Goal: Task Accomplishment & Management: Manage account settings

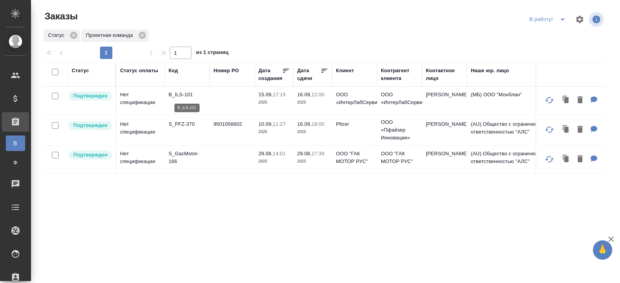
click at [177, 93] on p "B_ILS-101" at bounding box center [187, 95] width 37 height 8
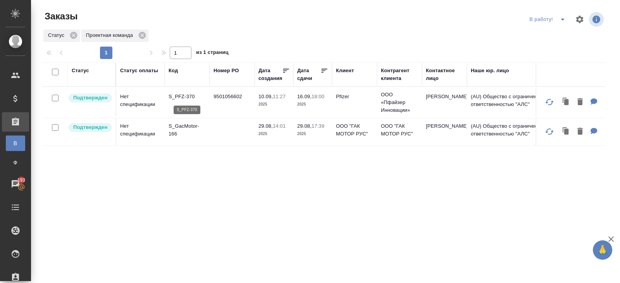
click at [174, 96] on p "S_PFZ-370" at bounding box center [187, 97] width 37 height 8
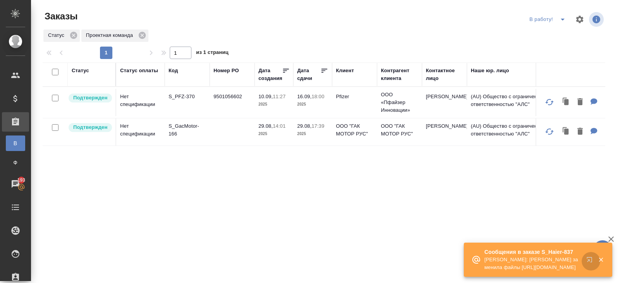
click at [590, 259] on icon "button" at bounding box center [591, 260] width 9 height 9
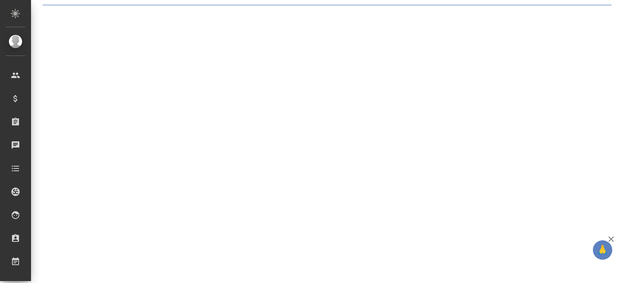
select select "RU"
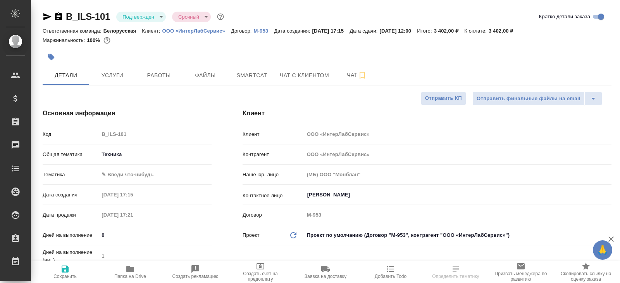
type textarea "x"
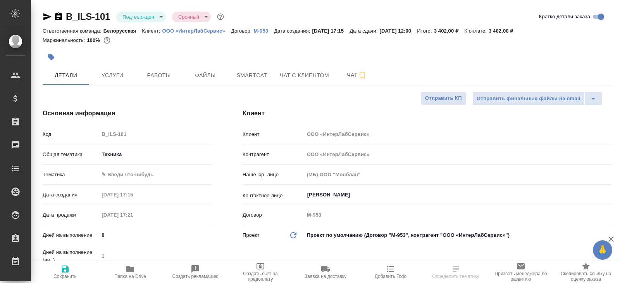
type textarea "x"
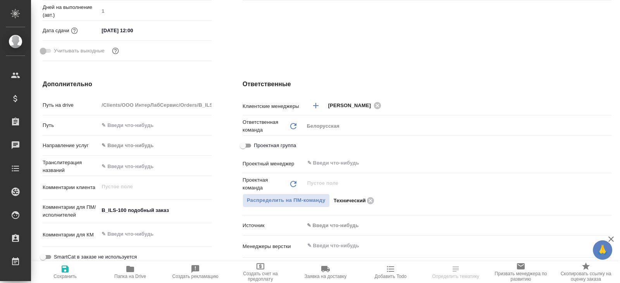
scroll to position [248, 0]
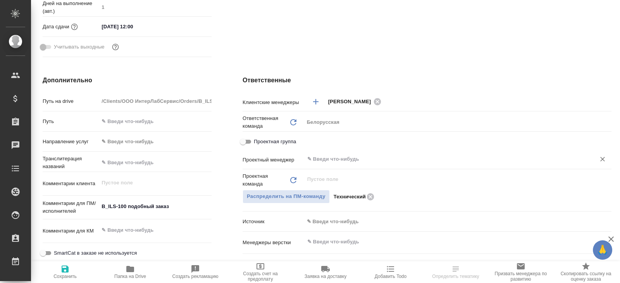
click at [329, 163] on input "text" at bounding box center [445, 158] width 277 height 9
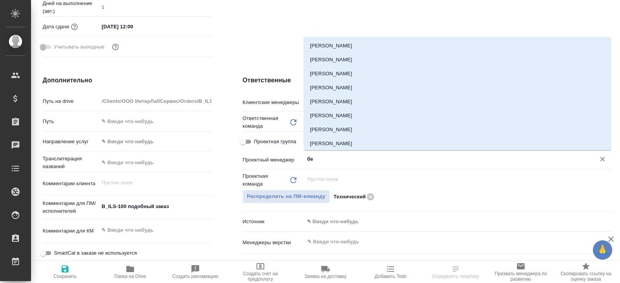
type input "бел"
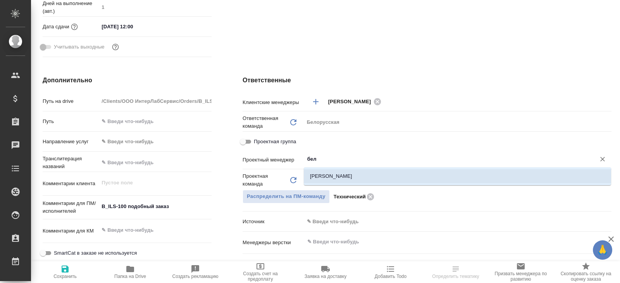
click at [328, 181] on li "[PERSON_NAME]" at bounding box center [457, 176] width 307 height 14
type textarea "x"
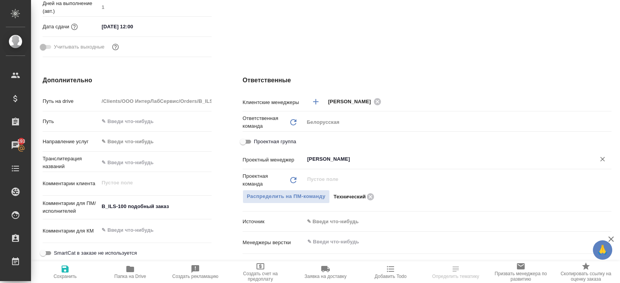
type input "[PERSON_NAME]"
click at [72, 267] on span "Сохранить" at bounding box center [65, 271] width 56 height 15
type textarea "x"
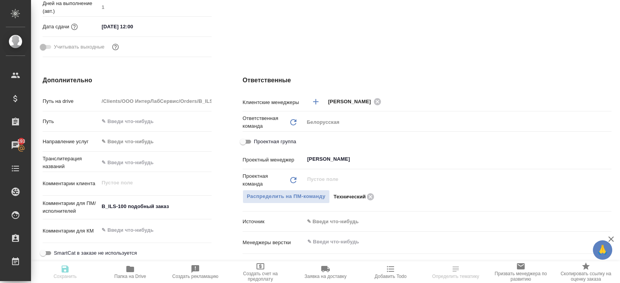
type textarea "x"
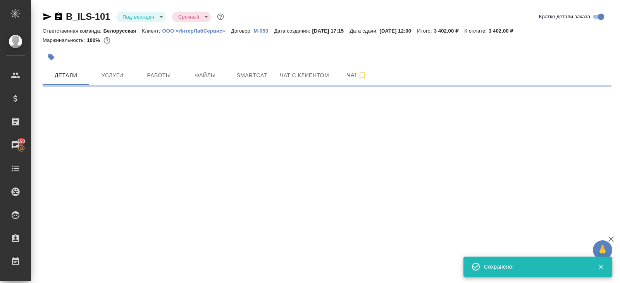
select select "RU"
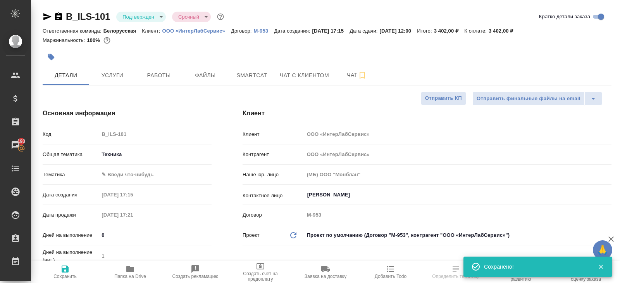
type textarea "x"
click at [129, 20] on body "🙏 .cls-1 fill:#fff; AWATERA Belyakova Yulia Клиенты Спецификации Заказы 193 Чат…" at bounding box center [310, 141] width 620 height 283
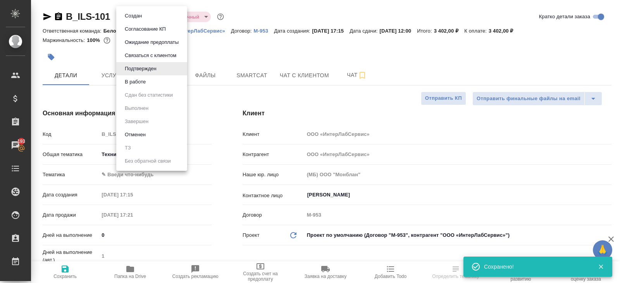
click at [129, 83] on button "В работе" at bounding box center [135, 82] width 26 height 9
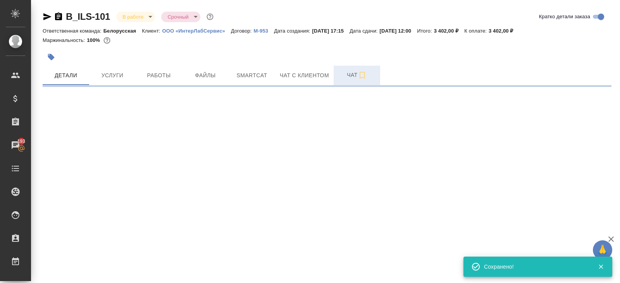
select select "RU"
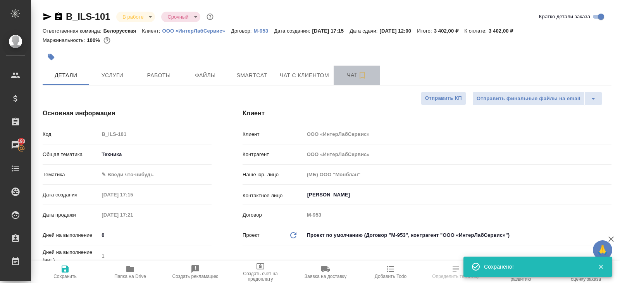
type textarea "x"
click at [350, 78] on span "Чат" at bounding box center [356, 75] width 37 height 10
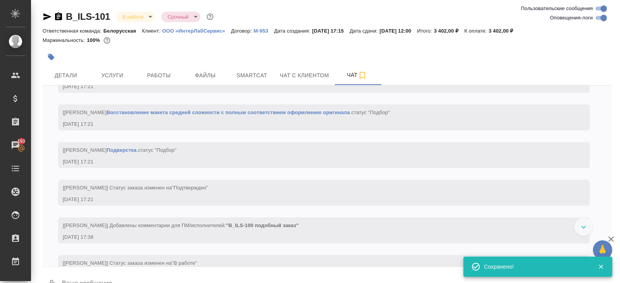
scroll to position [372, 0]
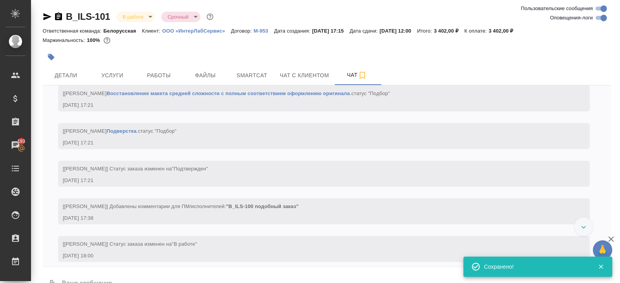
click at [598, 19] on input "Оповещения-логи" at bounding box center [604, 17] width 28 height 9
checkbox input "false"
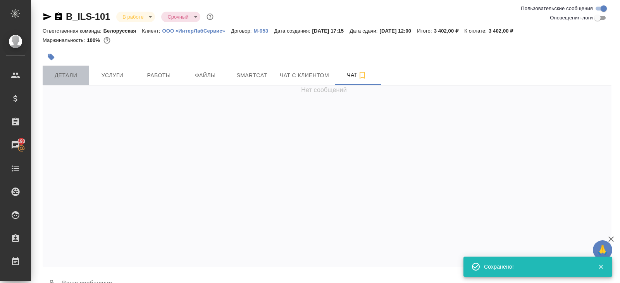
click at [81, 78] on span "Детали" at bounding box center [65, 76] width 37 height 10
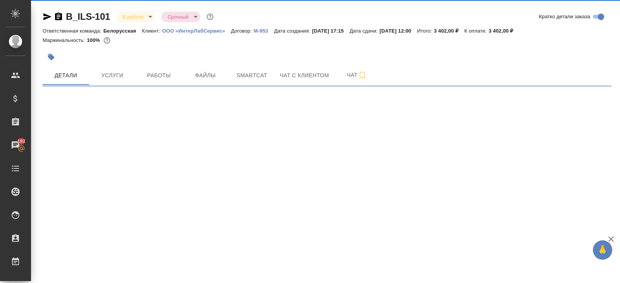
select select "RU"
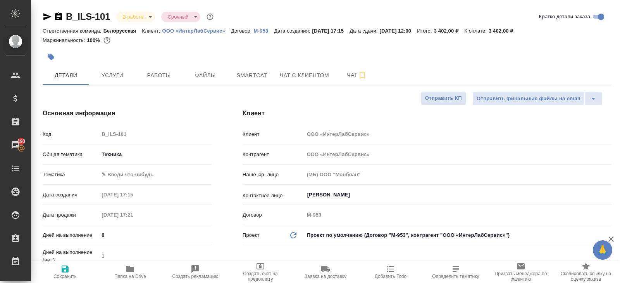
click at [127, 271] on icon "button" at bounding box center [130, 269] width 8 height 6
type textarea "x"
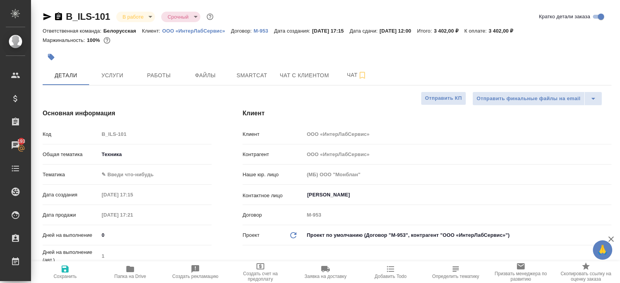
type textarea "x"
click at [122, 76] on span "Услуги" at bounding box center [112, 76] width 37 height 10
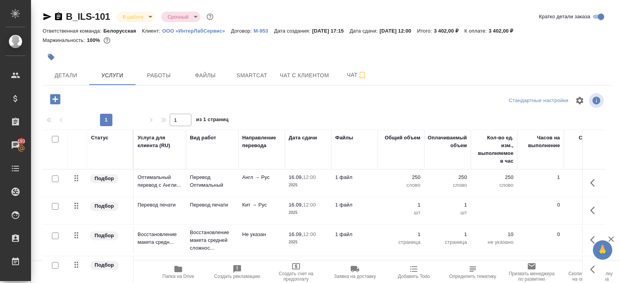
scroll to position [33, 0]
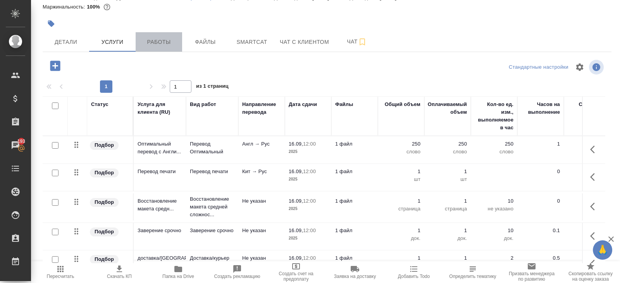
click at [160, 40] on span "Работы" at bounding box center [158, 42] width 37 height 10
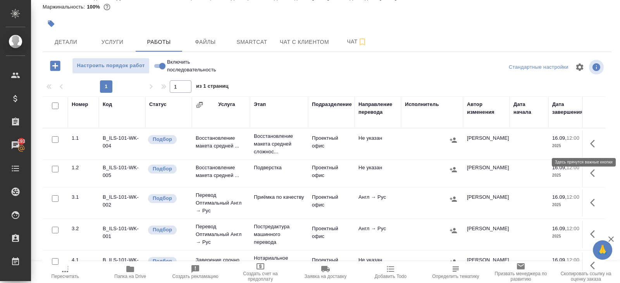
click at [594, 143] on icon "button" at bounding box center [594, 143] width 9 height 9
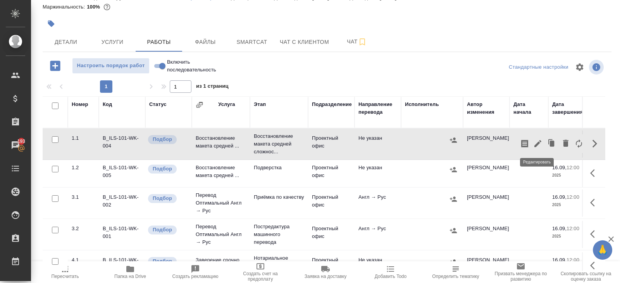
click at [540, 147] on icon "button" at bounding box center [537, 143] width 9 height 9
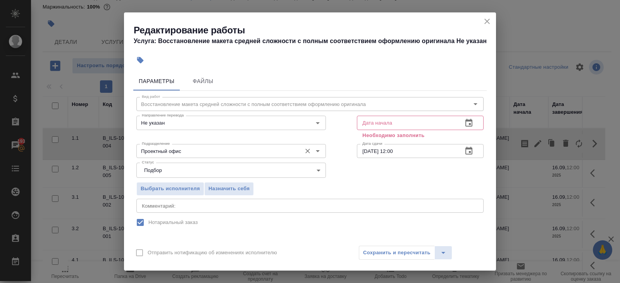
click at [224, 148] on input "Проектный офис" at bounding box center [218, 150] width 159 height 9
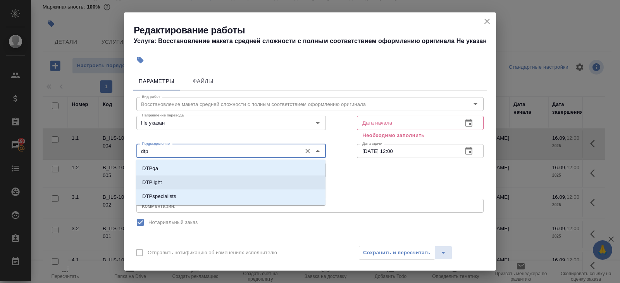
click at [185, 183] on li "DTPlight" at bounding box center [231, 182] width 190 height 14
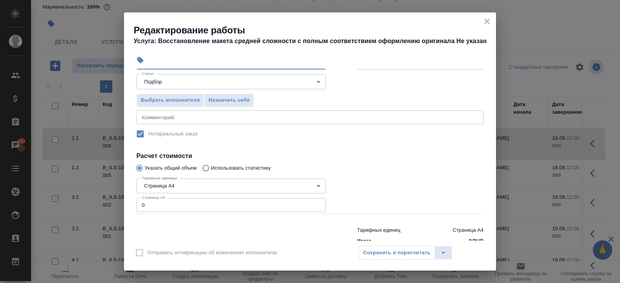
scroll to position [108, 0]
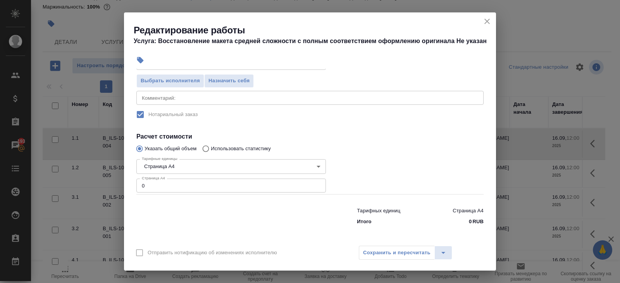
type input "DTPlight"
drag, startPoint x: 152, startPoint y: 186, endPoint x: 80, endPoint y: 185, distance: 71.7
click at [80, 185] on div "Редактирование работы Услуга: Восстановление макета средней сложности с полным …" at bounding box center [310, 141] width 620 height 283
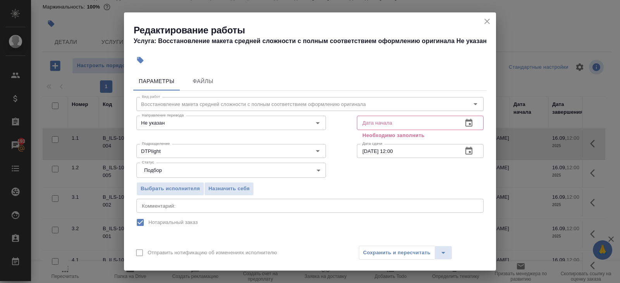
type input "1"
click at [470, 121] on icon "button" at bounding box center [469, 123] width 7 height 8
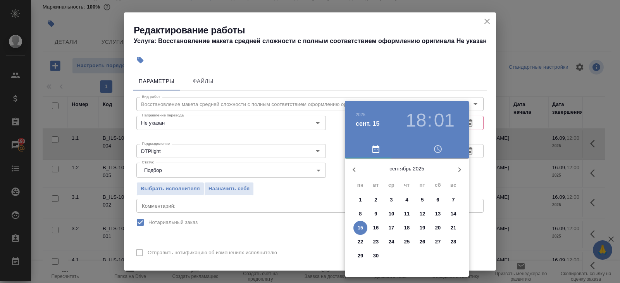
click at [374, 229] on p "16" at bounding box center [376, 228] width 6 height 8
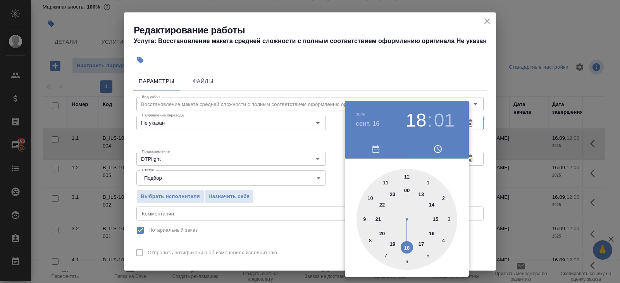
click at [369, 198] on div at bounding box center [407, 219] width 101 height 101
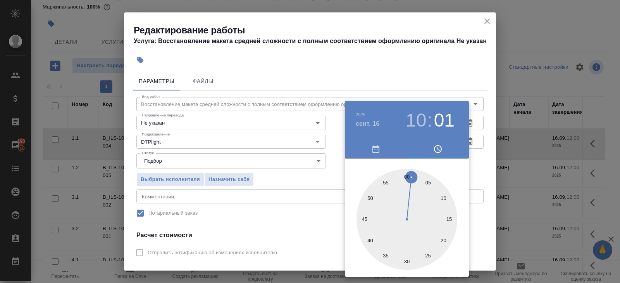
click at [408, 174] on div at bounding box center [407, 219] width 101 height 101
type input "16.09.2025 10:00"
click at [471, 145] on div at bounding box center [310, 141] width 620 height 283
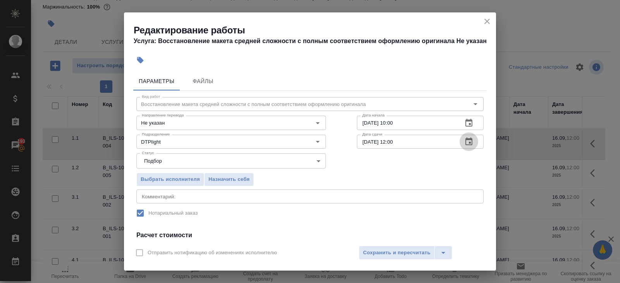
click at [467, 141] on icon "button" at bounding box center [468, 141] width 9 height 9
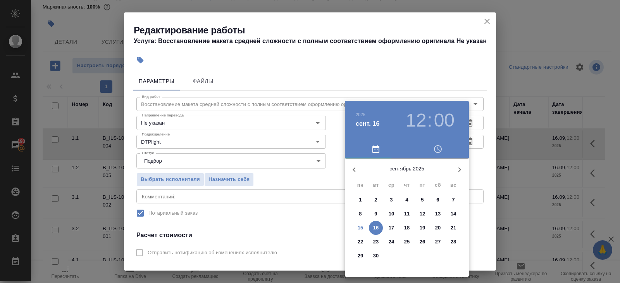
click at [376, 228] on p "16" at bounding box center [376, 228] width 6 height 8
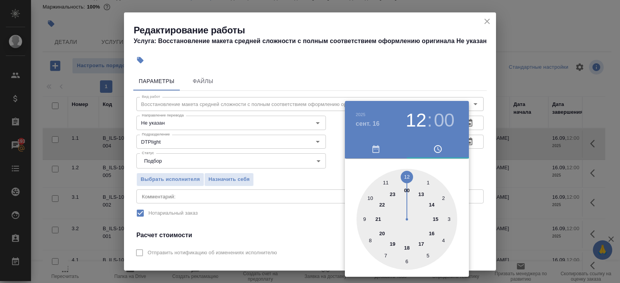
click at [371, 198] on div at bounding box center [407, 219] width 101 height 101
type input "16.09.2025 10:00"
click at [316, 202] on div at bounding box center [310, 141] width 620 height 283
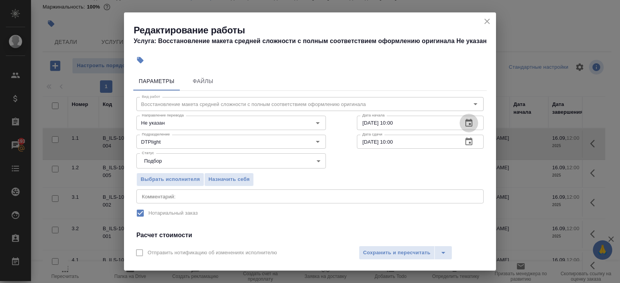
click at [470, 124] on icon "button" at bounding box center [469, 123] width 7 height 8
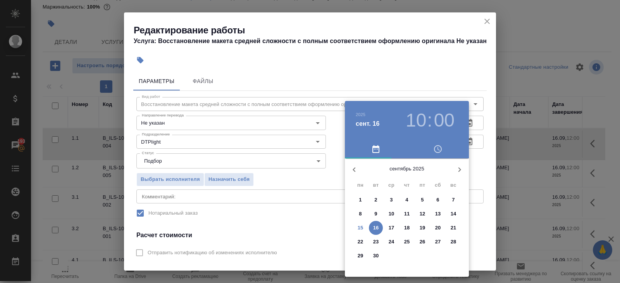
click at [361, 226] on p "15" at bounding box center [361, 228] width 6 height 8
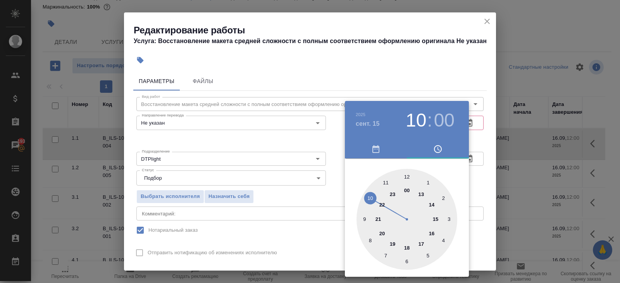
type input "15.09.2025 18:00"
click at [407, 247] on div at bounding box center [407, 219] width 101 height 101
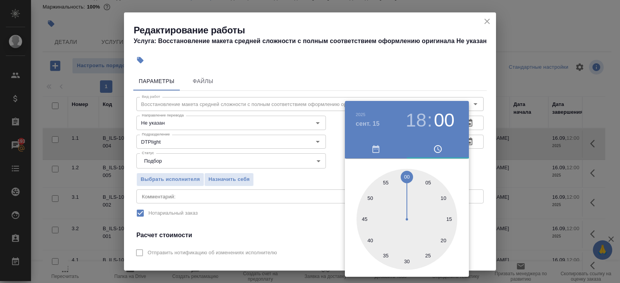
click at [336, 229] on div at bounding box center [310, 141] width 620 height 283
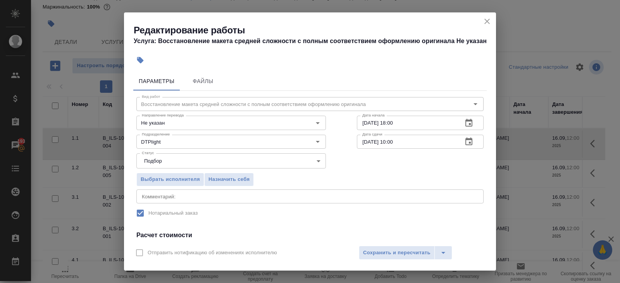
click at [468, 140] on icon "button" at bounding box center [468, 141] width 9 height 9
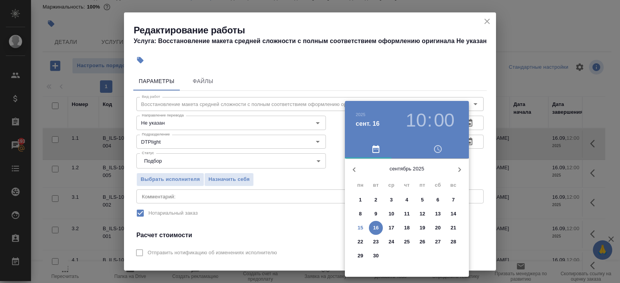
click at [324, 223] on div at bounding box center [310, 141] width 620 height 283
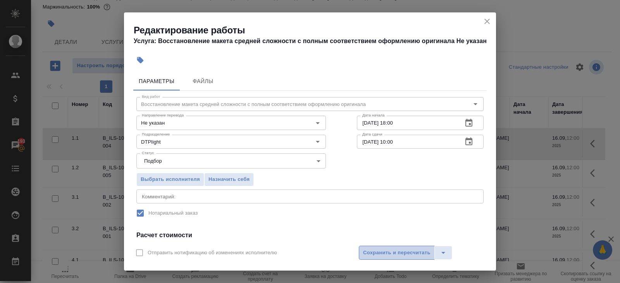
click at [392, 246] on button "Сохранить и пересчитать" at bounding box center [397, 252] width 76 height 14
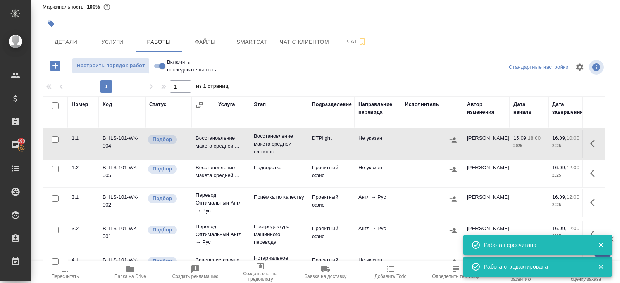
click at [65, 270] on td at bounding box center [55, 265] width 25 height 27
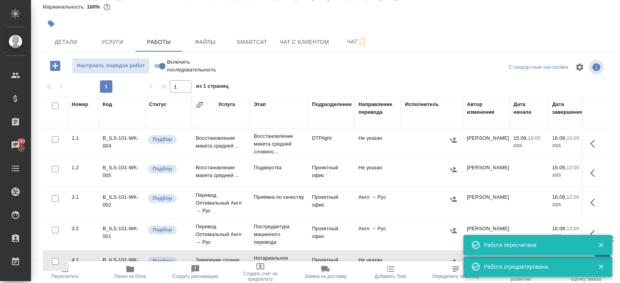
click at [68, 273] on icon "button" at bounding box center [64, 268] width 9 height 9
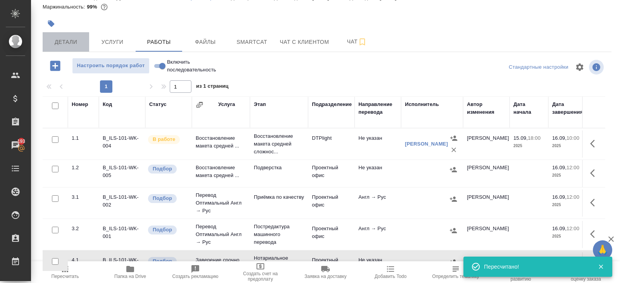
click at [67, 36] on button "Детали" at bounding box center [66, 41] width 47 height 19
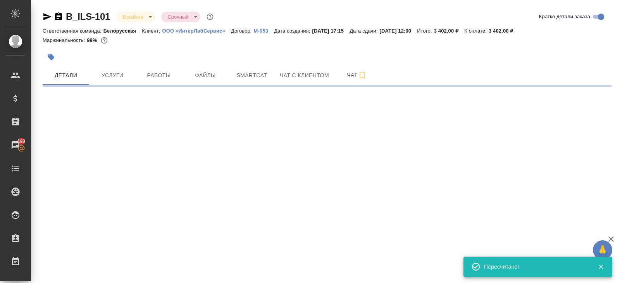
select select "RU"
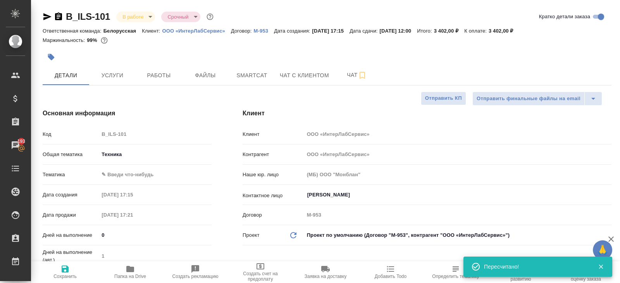
type textarea "x"
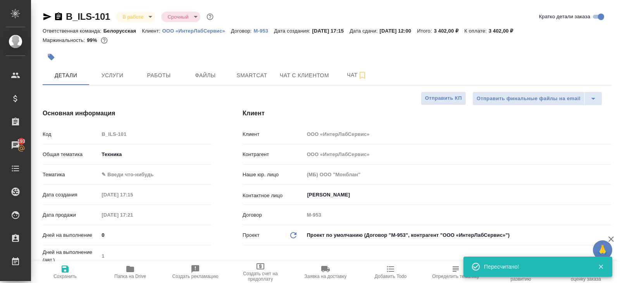
type textarea "x"
type input "[PERSON_NAME]"
type textarea "x"
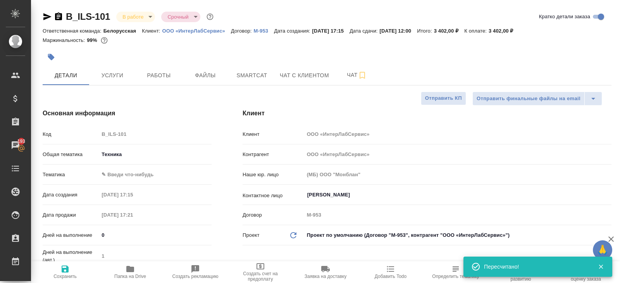
click at [128, 17] on body "🙏 .cls-1 fill:#fff; AWATERA Belyakova Yulia Клиенты Спецификации Заказы 193 Чат…" at bounding box center [310, 141] width 620 height 283
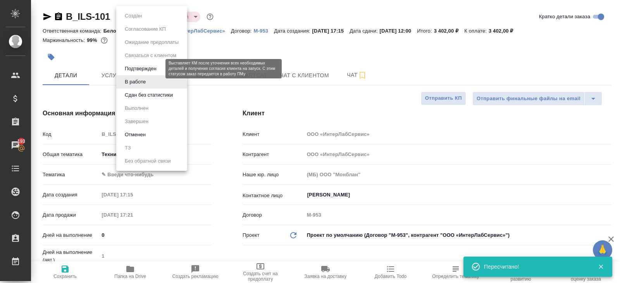
click at [136, 72] on button "Подтвержден" at bounding box center [140, 68] width 36 height 9
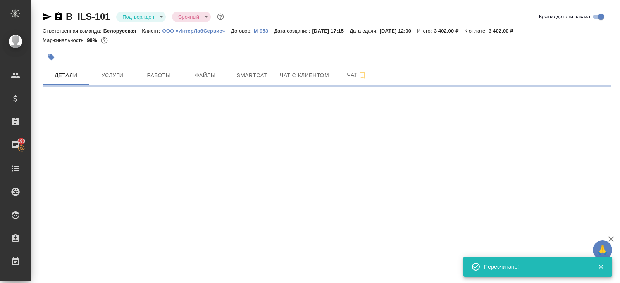
select select "RU"
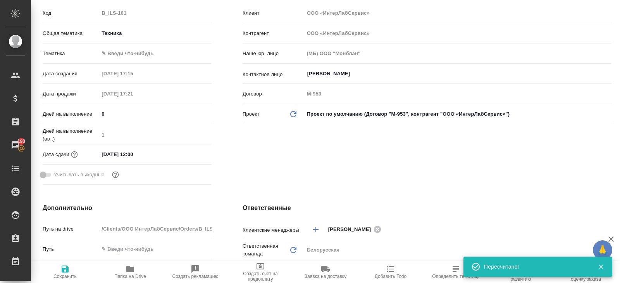
type textarea "x"
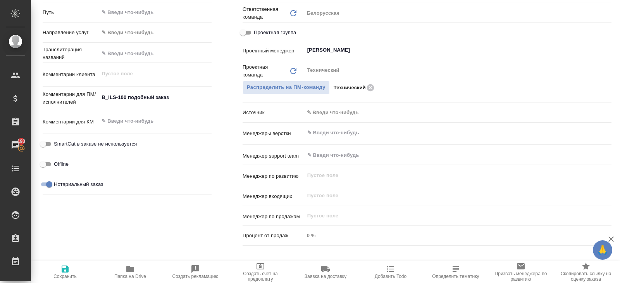
scroll to position [361, 0]
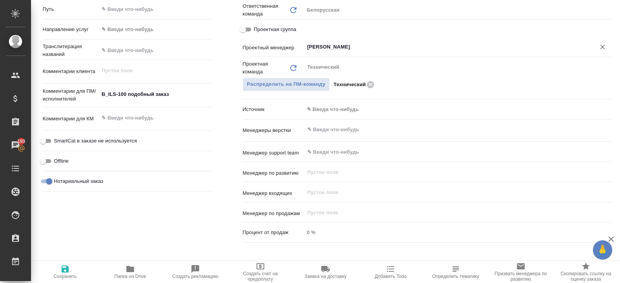
click at [340, 47] on input "[PERSON_NAME]" at bounding box center [445, 46] width 277 height 9
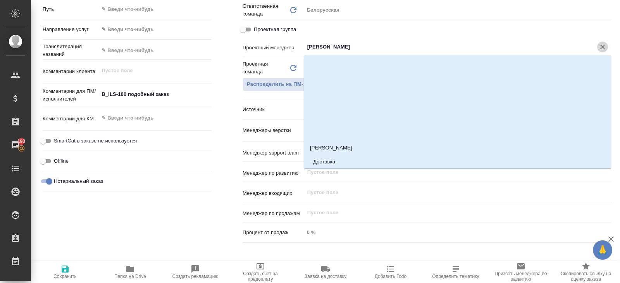
click at [604, 47] on icon "Очистить" at bounding box center [603, 47] width 8 height 8
type textarea "x"
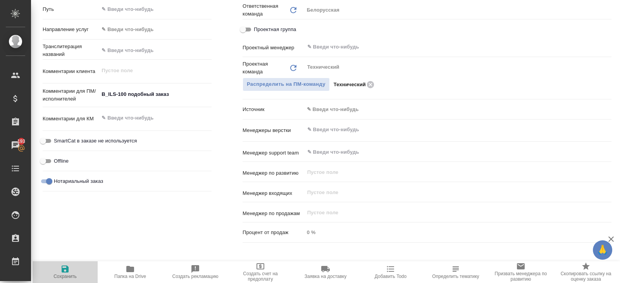
click at [71, 271] on span "Сохранить" at bounding box center [65, 271] width 56 height 15
type textarea "x"
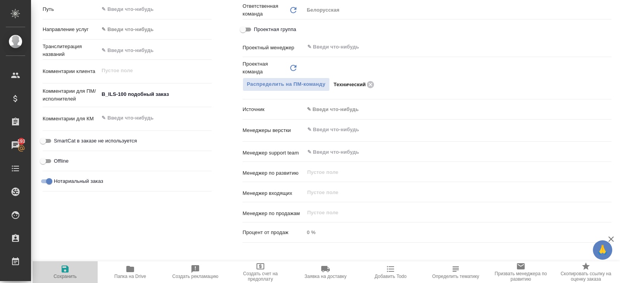
type textarea "x"
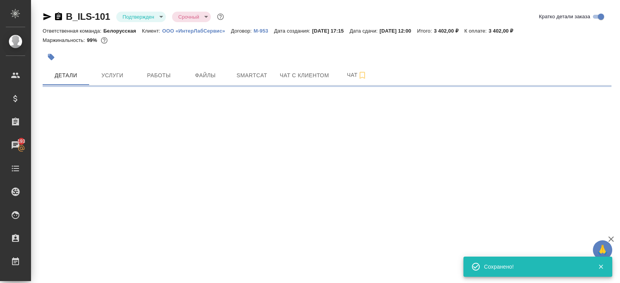
scroll to position [0, 0]
select select "RU"
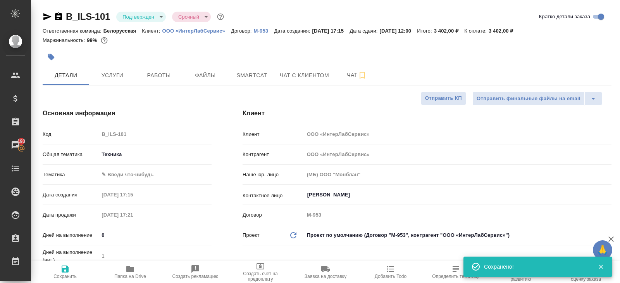
type textarea "x"
click at [158, 81] on button "Работы" at bounding box center [159, 75] width 47 height 19
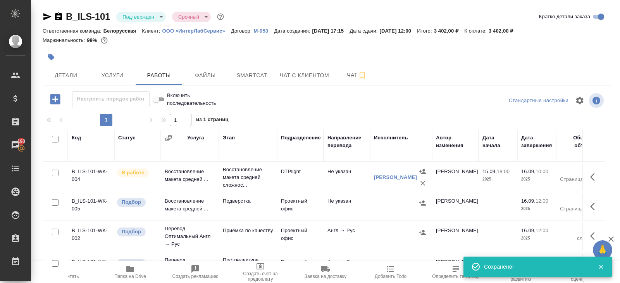
click at [44, 17] on icon "button" at bounding box center [47, 16] width 8 height 7
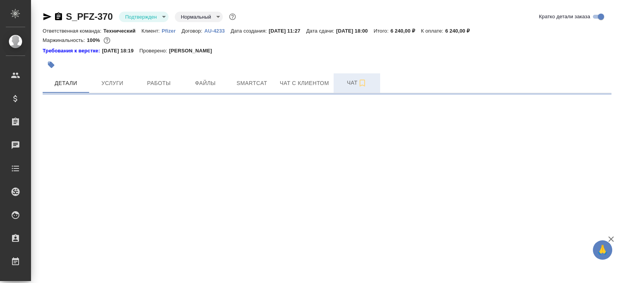
click at [340, 82] on span "Чат" at bounding box center [356, 83] width 37 height 10
select select "RU"
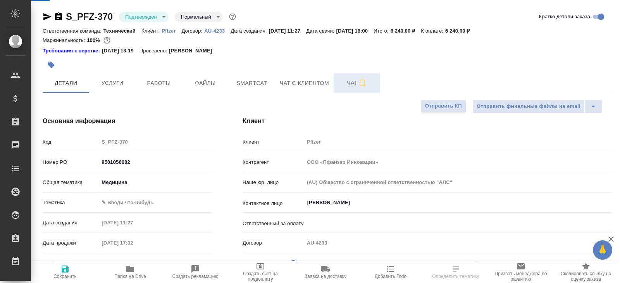
type textarea "x"
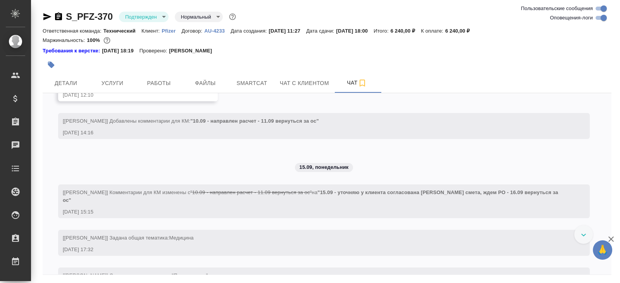
click at [600, 17] on input "Оповещения-логи" at bounding box center [604, 17] width 28 height 9
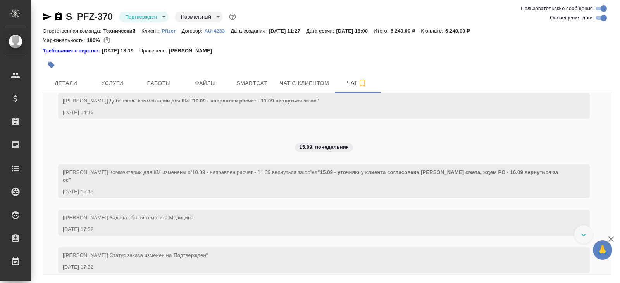
checkbox input "false"
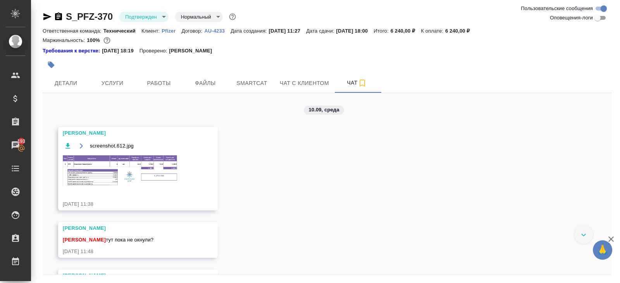
click at [152, 170] on img at bounding box center [121, 170] width 116 height 32
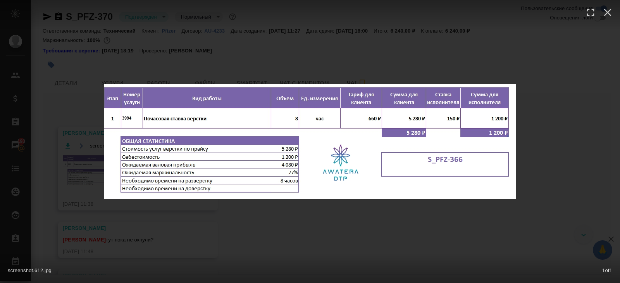
click at [151, 177] on img at bounding box center [310, 141] width 412 height 114
click at [154, 226] on div "screenshot.612.jpg 1 of 1" at bounding box center [310, 141] width 620 height 283
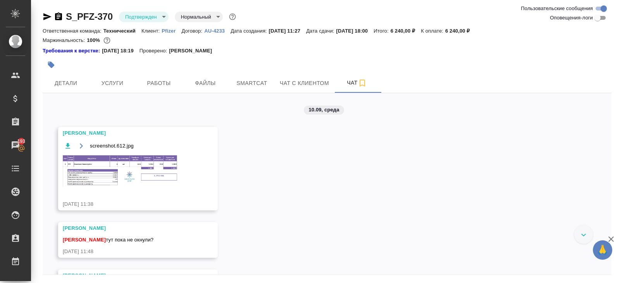
click at [148, 179] on img at bounding box center [121, 170] width 116 height 32
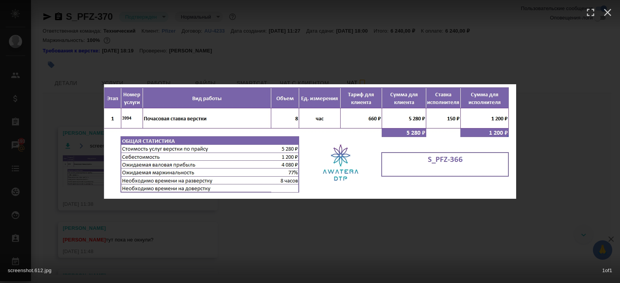
click at [153, 221] on div "screenshot.612.jpg 1 of 1" at bounding box center [310, 141] width 620 height 283
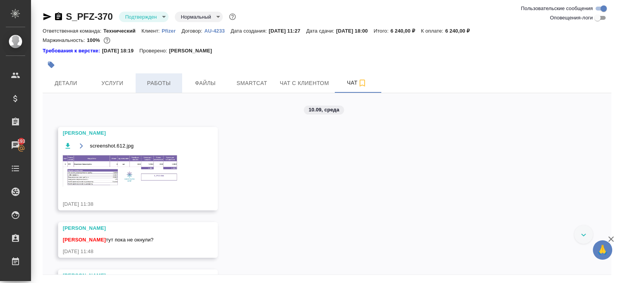
click at [155, 78] on button "Работы" at bounding box center [159, 82] width 47 height 19
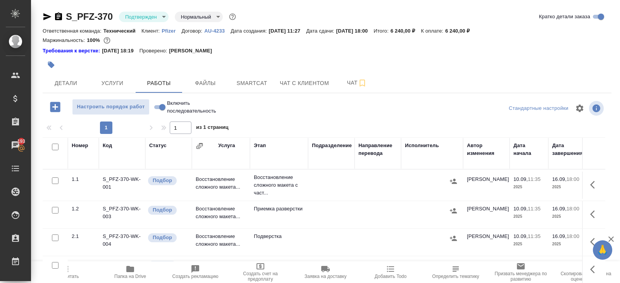
scroll to position [49, 0]
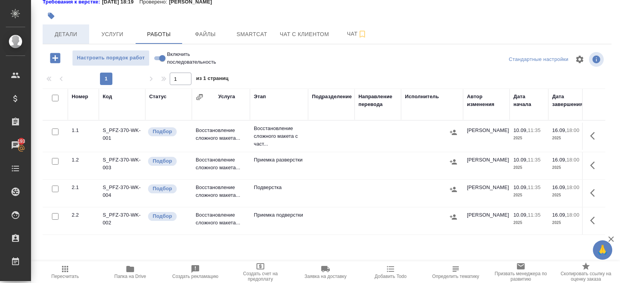
click at [76, 37] on span "Детали" at bounding box center [65, 34] width 37 height 10
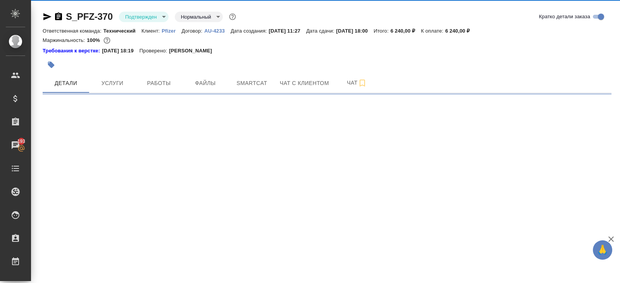
select select "RU"
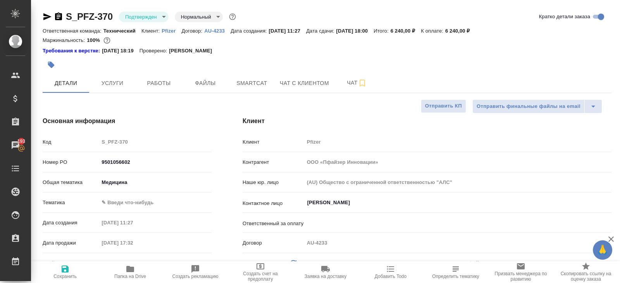
type textarea "x"
click at [45, 17] on icon "button" at bounding box center [47, 16] width 9 height 9
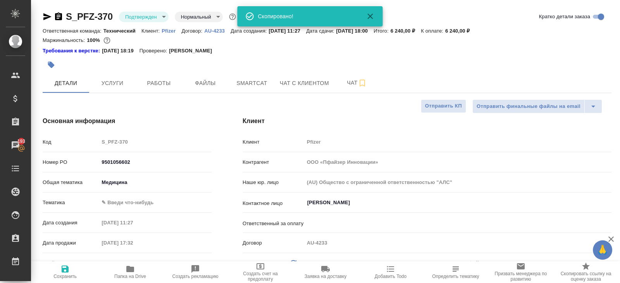
type textarea "x"
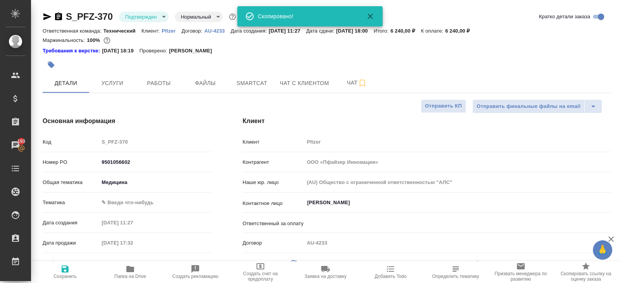
type textarea "x"
click at [116, 91] on button "Услуги" at bounding box center [112, 82] width 47 height 19
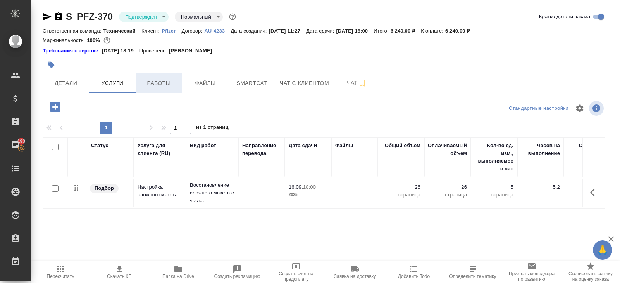
click at [157, 86] on span "Работы" at bounding box center [158, 83] width 37 height 10
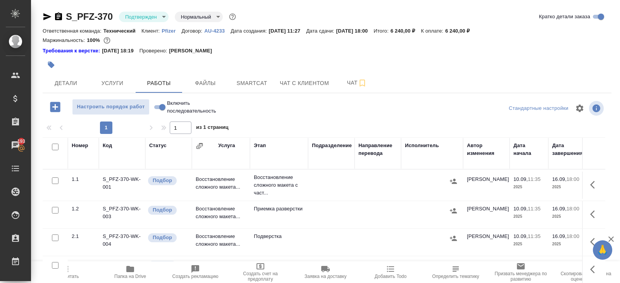
click at [591, 185] on icon "button" at bounding box center [592, 185] width 5 height 8
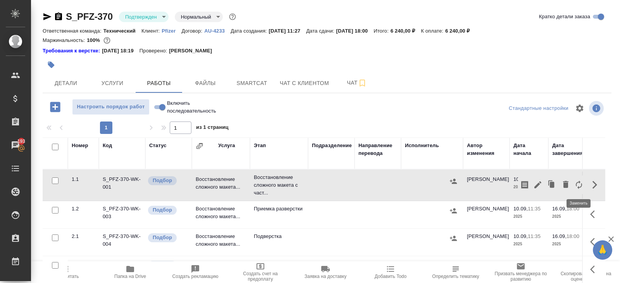
click at [578, 185] on icon "button" at bounding box center [579, 184] width 9 height 9
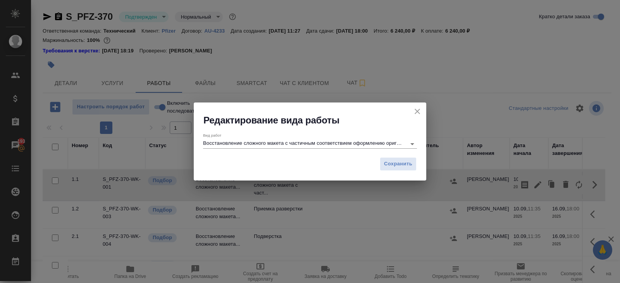
click at [250, 148] on div "Восстановление сложного макета с частичным соответствием оформлению оригинала" at bounding box center [310, 144] width 214 height 10
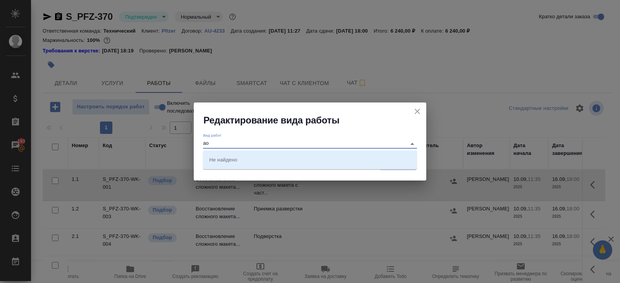
type input "а"
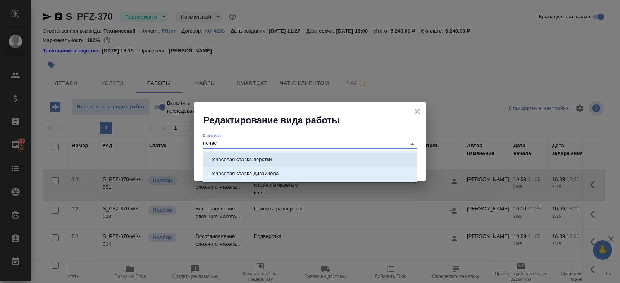
click at [242, 162] on p "Почасовая ставка верстки" at bounding box center [240, 159] width 63 height 8
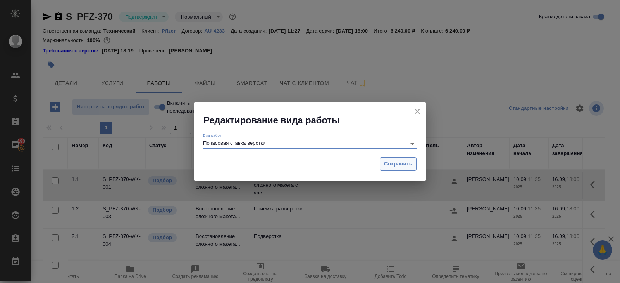
type input "Почасовая ставка верстки"
click at [386, 163] on span "Сохранить" at bounding box center [398, 163] width 28 height 9
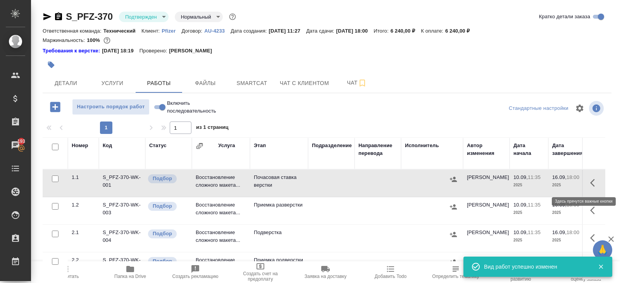
click at [593, 183] on icon "button" at bounding box center [594, 182] width 9 height 9
click at [537, 184] on icon "button" at bounding box center [538, 182] width 7 height 7
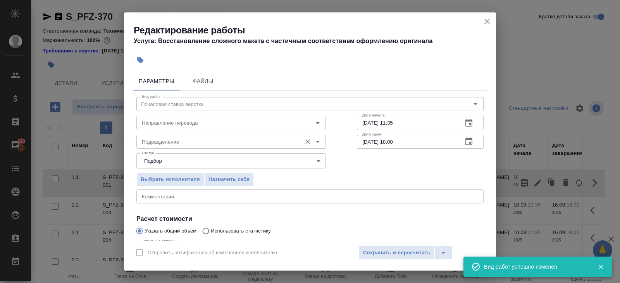
click at [197, 147] on div "Подразделение" at bounding box center [231, 142] width 190 height 14
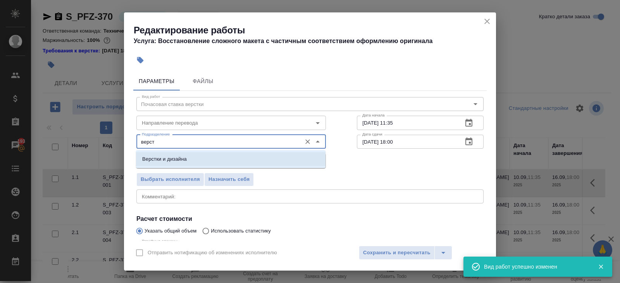
click at [180, 158] on p "Верстки и дизайна" at bounding box center [164, 159] width 45 height 8
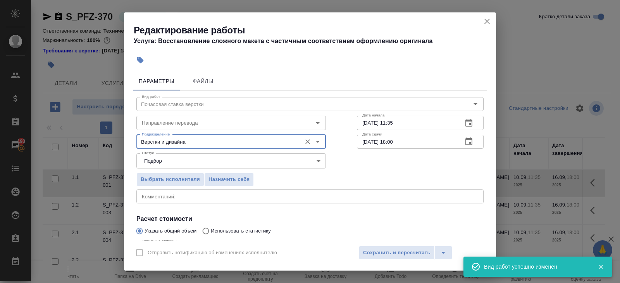
scroll to position [82, 0]
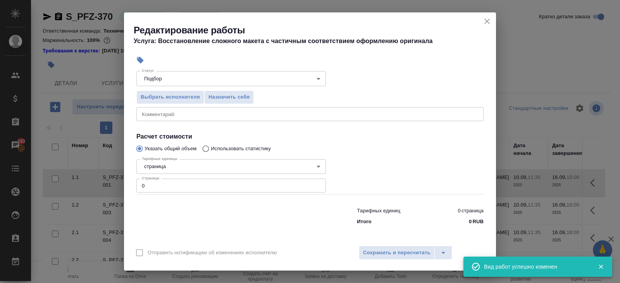
type input "Верстки и дизайна"
drag, startPoint x: 166, startPoint y: 185, endPoint x: 67, endPoint y: 183, distance: 98.1
click at [67, 183] on div "Редактирование работы Услуга: Восстановление сложного макета с частичным соотве…" at bounding box center [310, 141] width 620 height 283
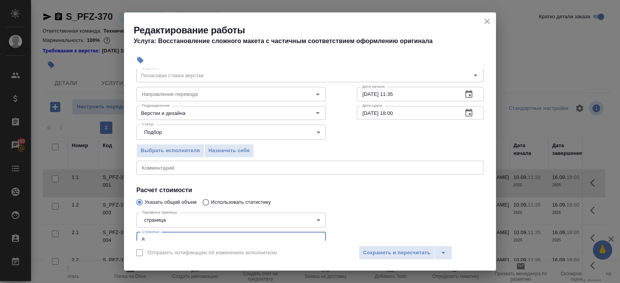
scroll to position [0, 0]
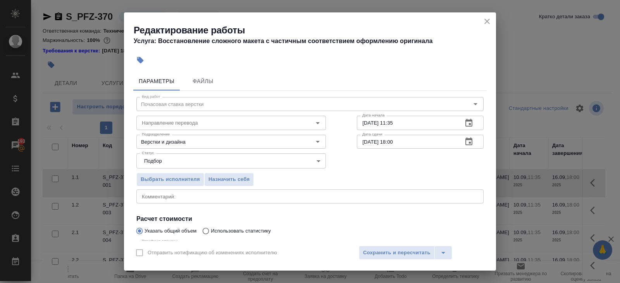
type input "8"
click at [471, 142] on icon "button" at bounding box center [468, 141] width 9 height 9
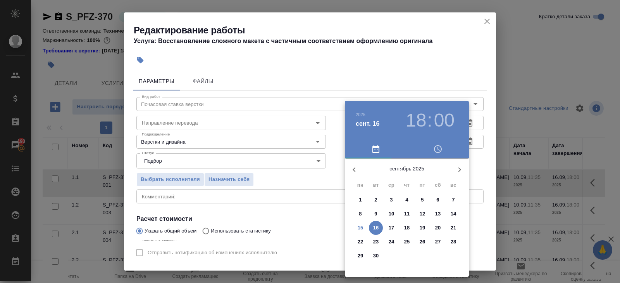
click at [377, 226] on p "16" at bounding box center [376, 228] width 6 height 8
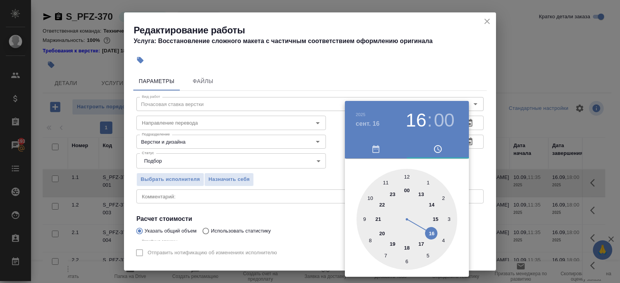
click at [429, 234] on div at bounding box center [407, 219] width 101 height 101
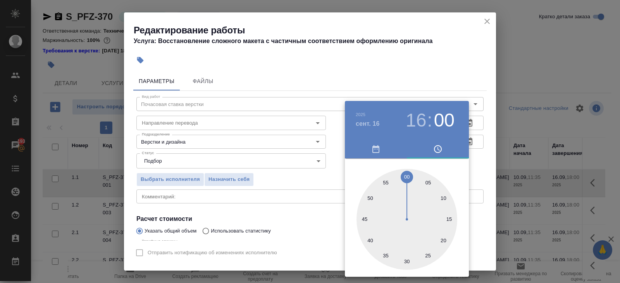
click at [330, 211] on div at bounding box center [310, 141] width 620 height 283
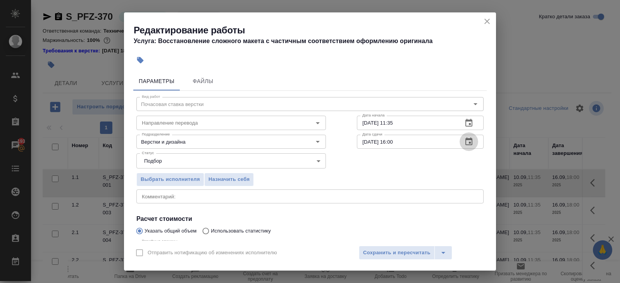
click at [468, 145] on icon "button" at bounding box center [468, 141] width 9 height 9
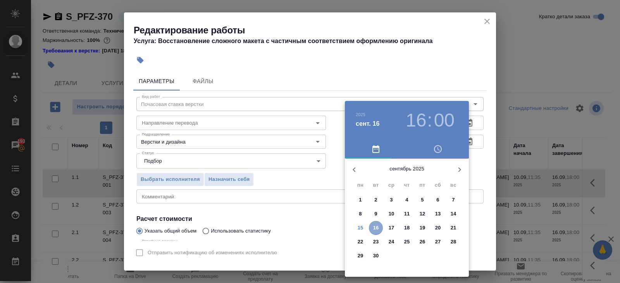
click at [375, 227] on p "16" at bounding box center [376, 228] width 6 height 8
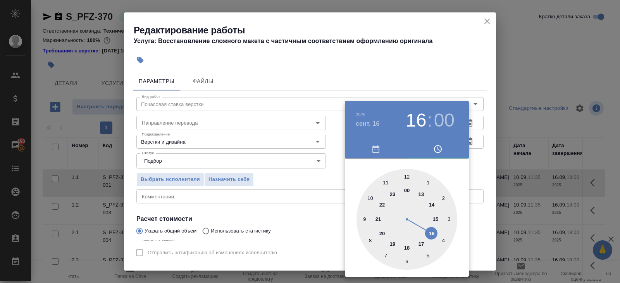
type input "16.09.2025 17:00"
click at [421, 245] on div at bounding box center [407, 219] width 101 height 101
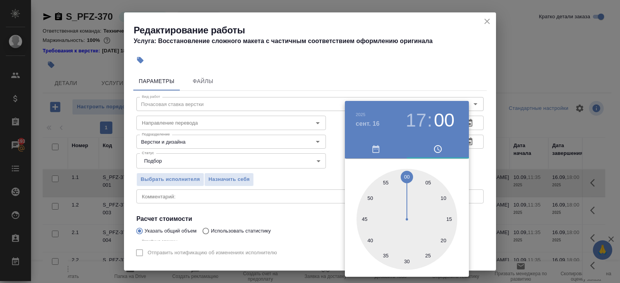
click at [327, 206] on div at bounding box center [310, 141] width 620 height 283
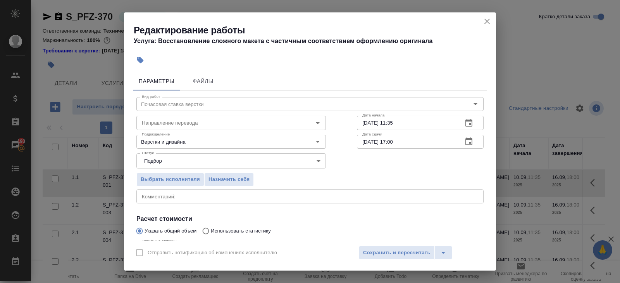
click at [374, 259] on div "Отправить нотификацию об изменениях исполнителю Сохранить и пересчитать" at bounding box center [310, 255] width 372 height 30
click at [374, 256] on span "Сохранить и пересчитать" at bounding box center [396, 252] width 67 height 9
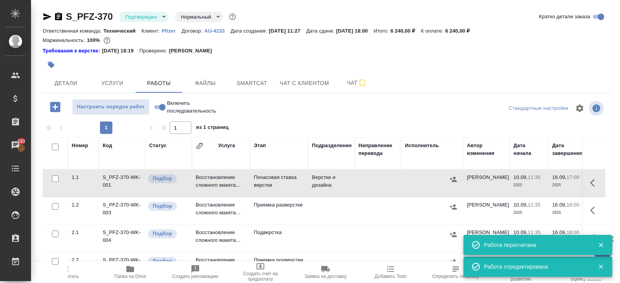
click at [45, 16] on icon "button" at bounding box center [47, 16] width 9 height 9
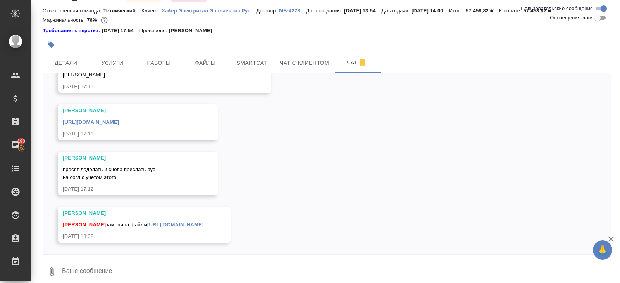
scroll to position [26, 0]
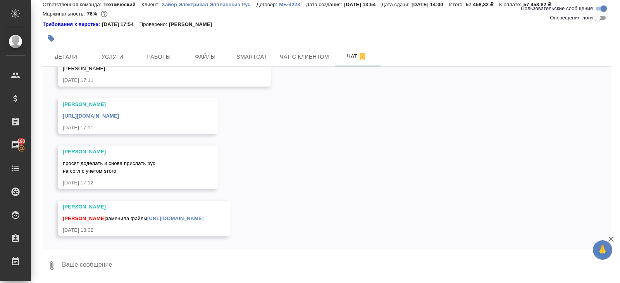
click at [147, 215] on link "https://drive.awatera.com/apps/files/files/10365826?dir=/Shares/%D0%A5%D0%B0%D0…" at bounding box center [175, 218] width 56 height 6
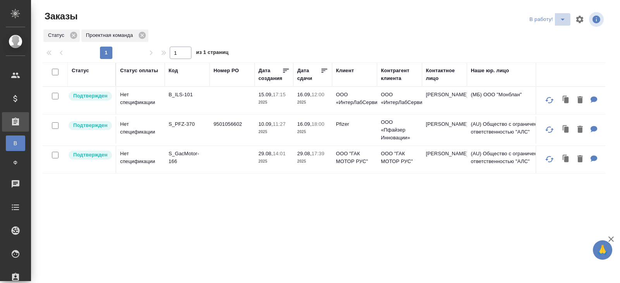
click at [562, 19] on icon "split button" at bounding box center [562, 19] width 9 height 9
click at [553, 35] on li "ПМ" at bounding box center [548, 35] width 43 height 12
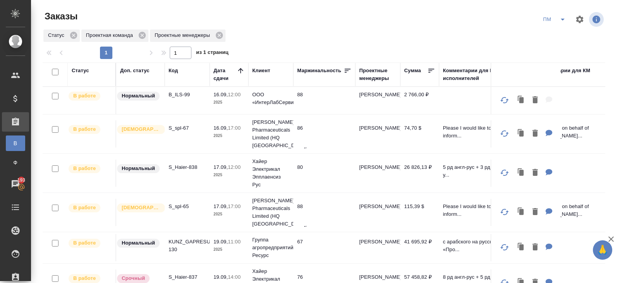
click at [181, 166] on p "S_Haier-838" at bounding box center [187, 167] width 37 height 8
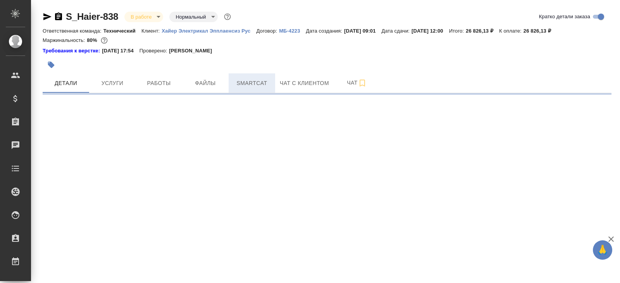
click at [249, 82] on span "Smartcat" at bounding box center [251, 83] width 37 height 10
select select "RU"
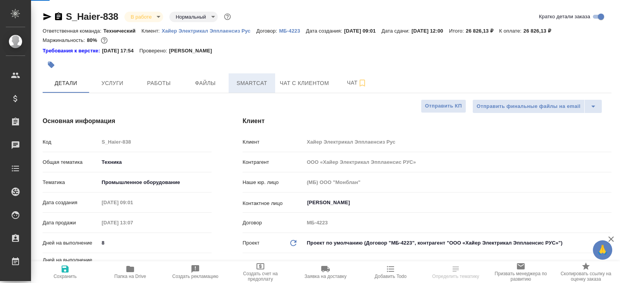
type textarea "x"
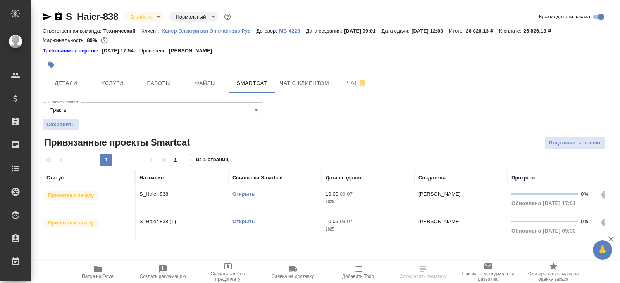
click at [239, 193] on link "Открыть" at bounding box center [244, 194] width 22 height 6
click at [97, 280] on button "Папка на Drive" at bounding box center [97, 272] width 65 height 22
click at [165, 90] on button "Работы" at bounding box center [159, 82] width 47 height 19
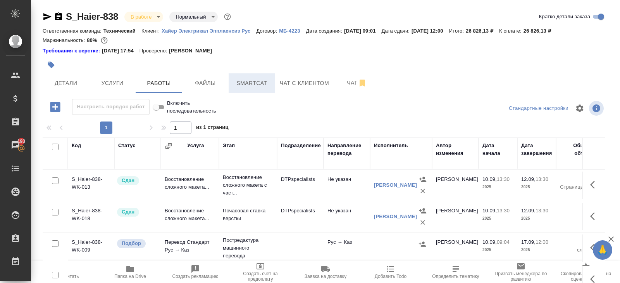
scroll to position [49, 0]
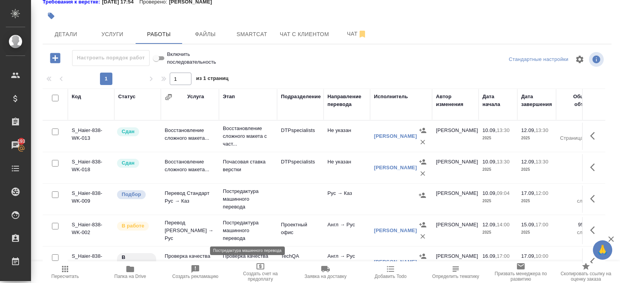
click at [264, 226] on p "Постредактура машинного перевода" at bounding box center [248, 230] width 50 height 23
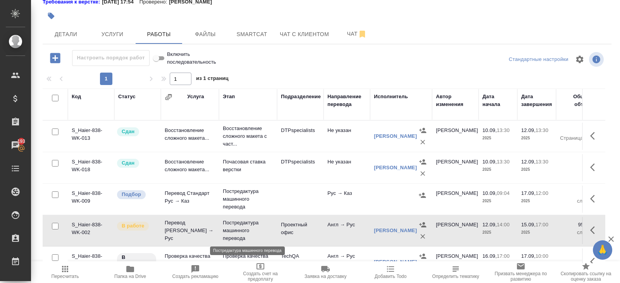
click at [264, 226] on p "Постредактура машинного перевода" at bounding box center [248, 230] width 50 height 23
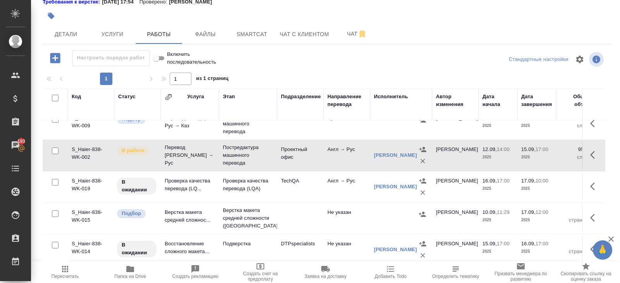
scroll to position [76, 0]
click at [590, 248] on icon "button" at bounding box center [594, 248] width 9 height 9
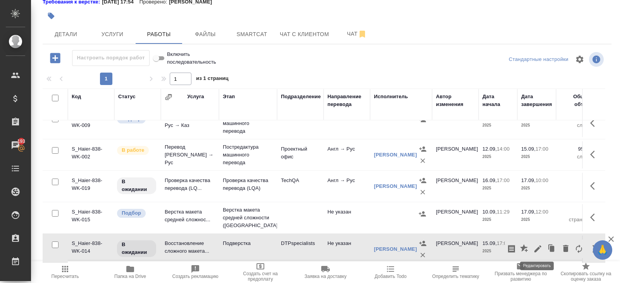
click at [540, 247] on icon "button" at bounding box center [537, 248] width 9 height 9
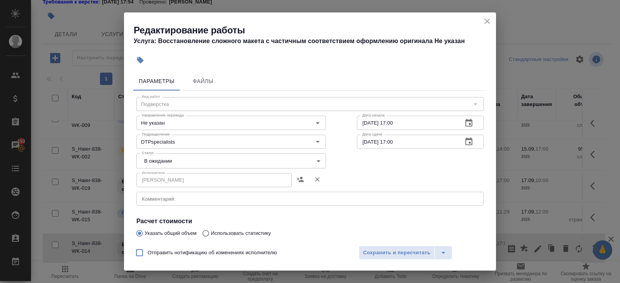
click at [182, 199] on textarea at bounding box center [310, 199] width 336 height 6
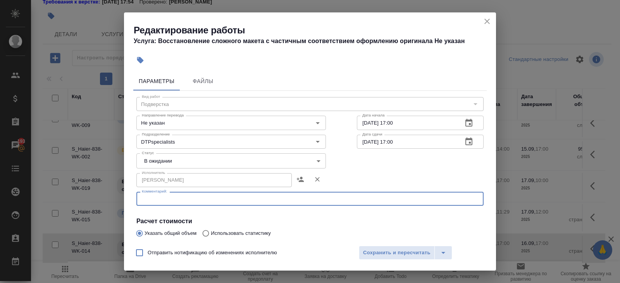
paste textarea "https://drive.awatera.com/s/HkRA9qaWpow4ak9"
type textarea "https://drive.awatera.com/s/HkRA9qaWpow4ak9"
click at [163, 156] on body "🙏 .cls-1 fill:#fff; AWATERA Belyakova Yulia Клиенты Спецификации Заказы 193 Чат…" at bounding box center [310, 141] width 620 height 283
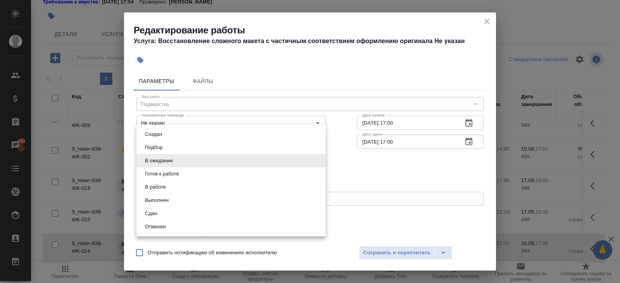
click at [163, 168] on li "Готов к работе" at bounding box center [231, 173] width 190 height 13
type input "readyForWork"
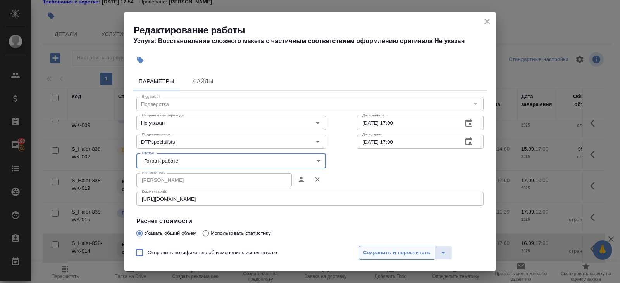
click at [367, 251] on span "Сохранить и пересчитать" at bounding box center [396, 252] width 67 height 9
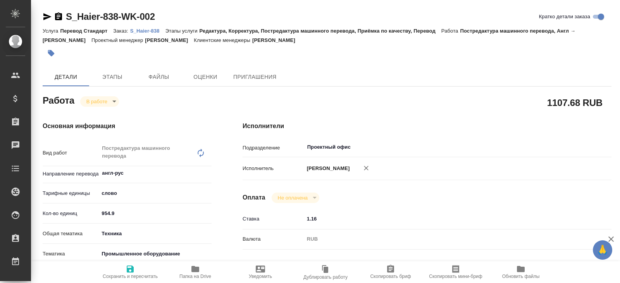
type textarea "x"
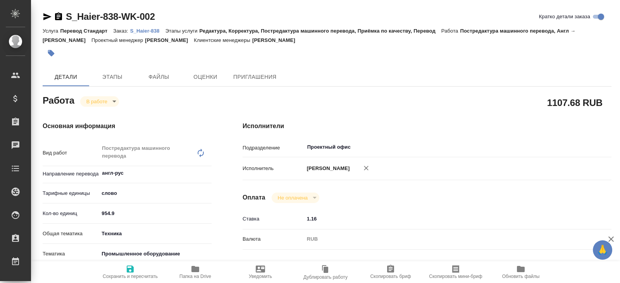
type textarea "x"
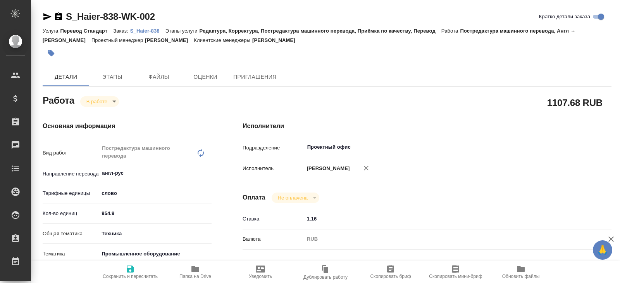
type textarea "x"
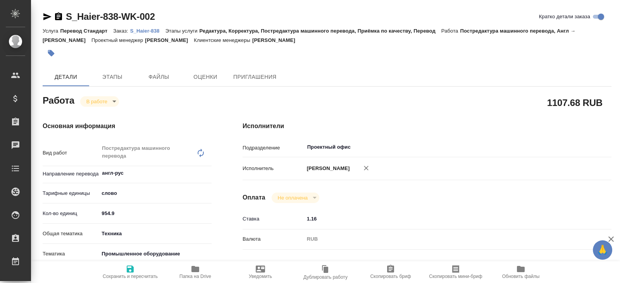
type textarea "x"
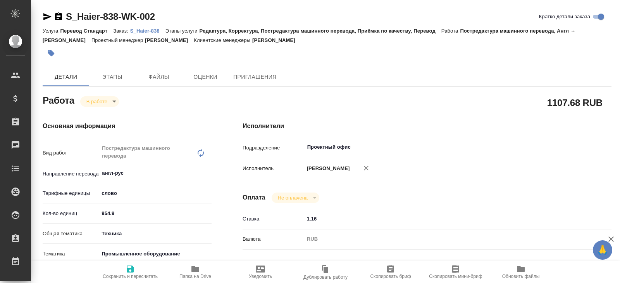
type textarea "x"
